Goal: Navigation & Orientation: Find specific page/section

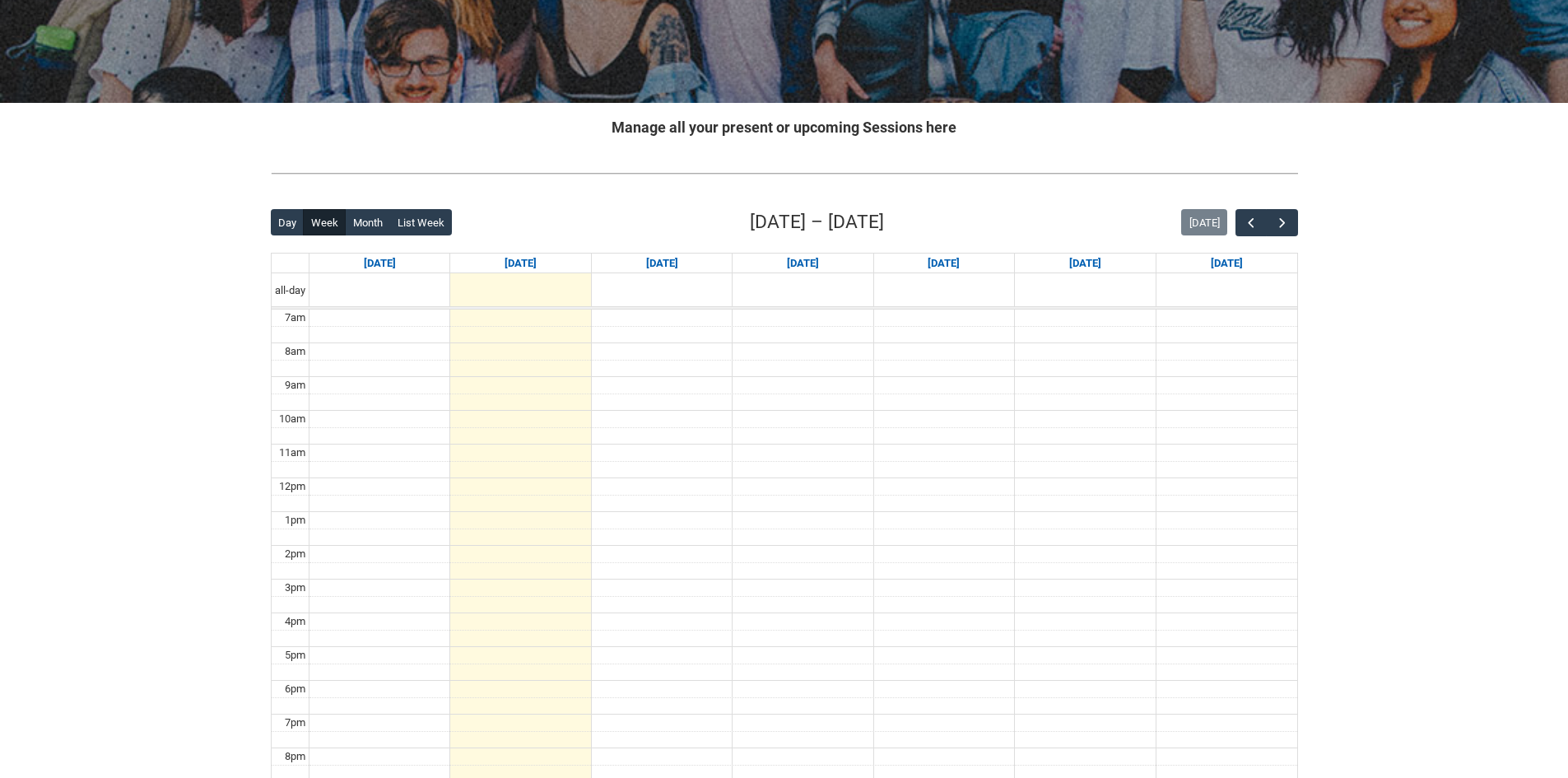
scroll to position [247, 0]
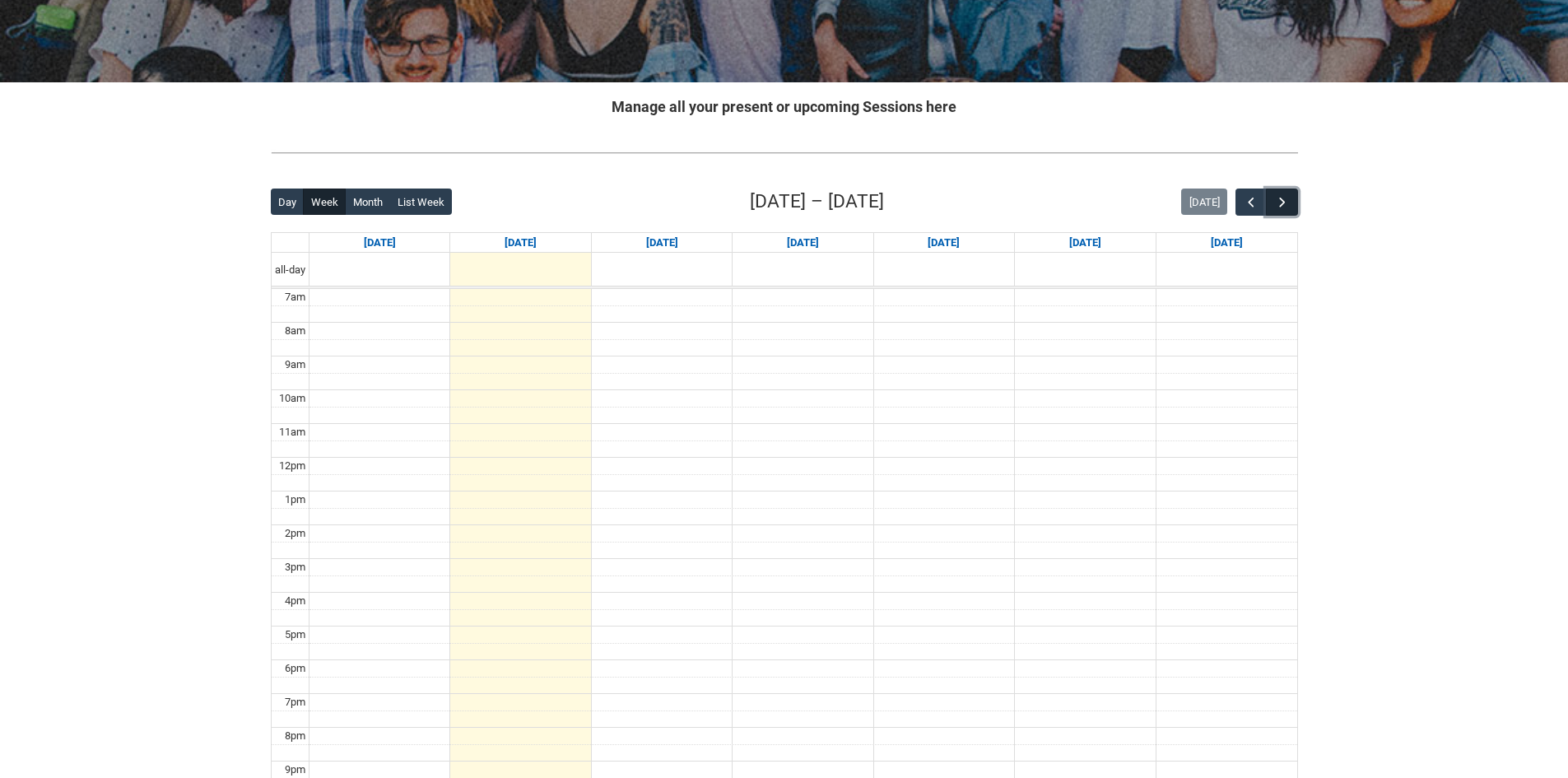
click at [1282, 200] on span "button" at bounding box center [1282, 202] width 17 height 17
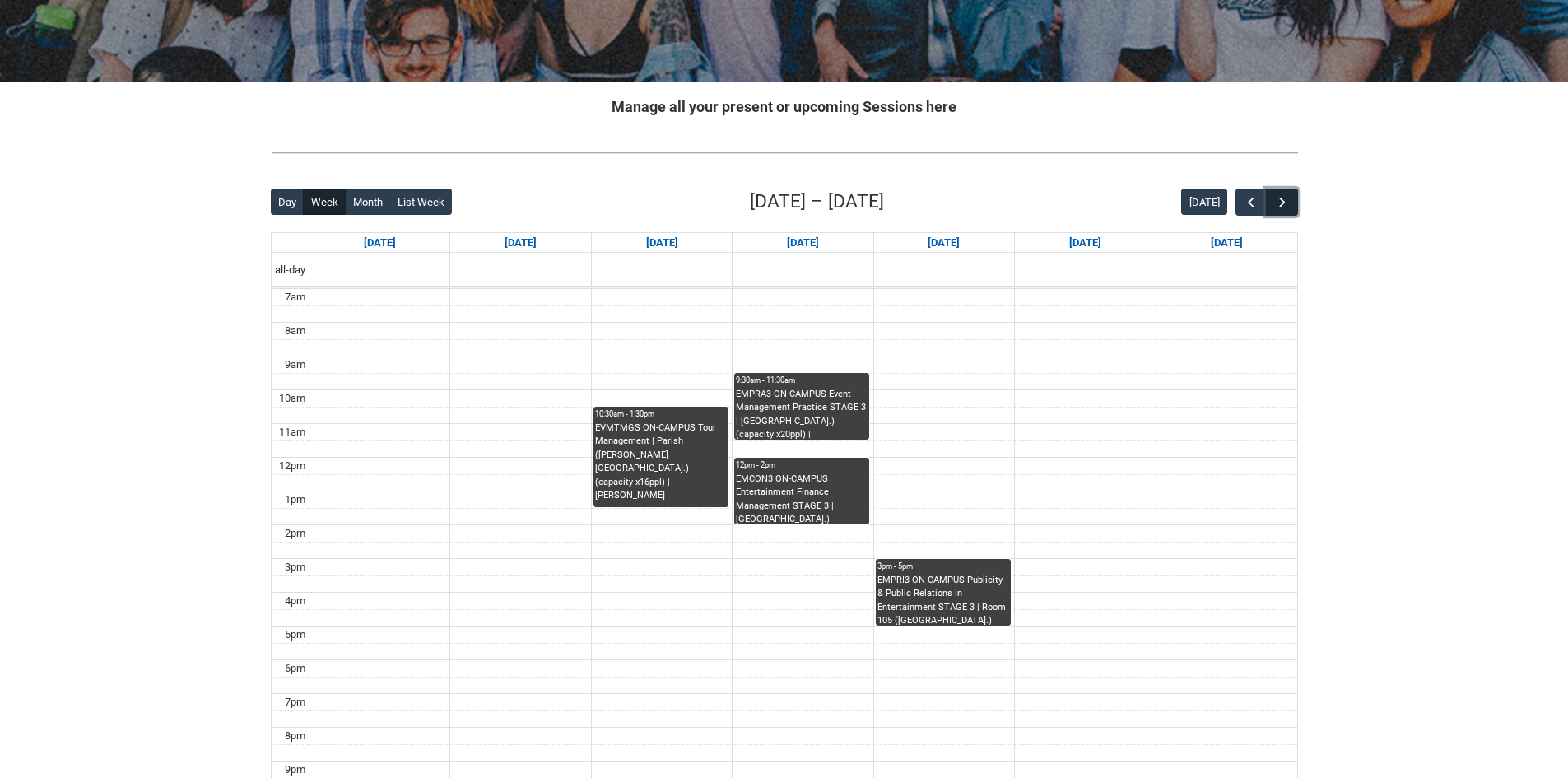
click at [1282, 200] on span "button" at bounding box center [1282, 202] width 17 height 17
click at [1246, 212] on button "button" at bounding box center [1250, 201] width 31 height 27
